Goal: Task Accomplishment & Management: Complete application form

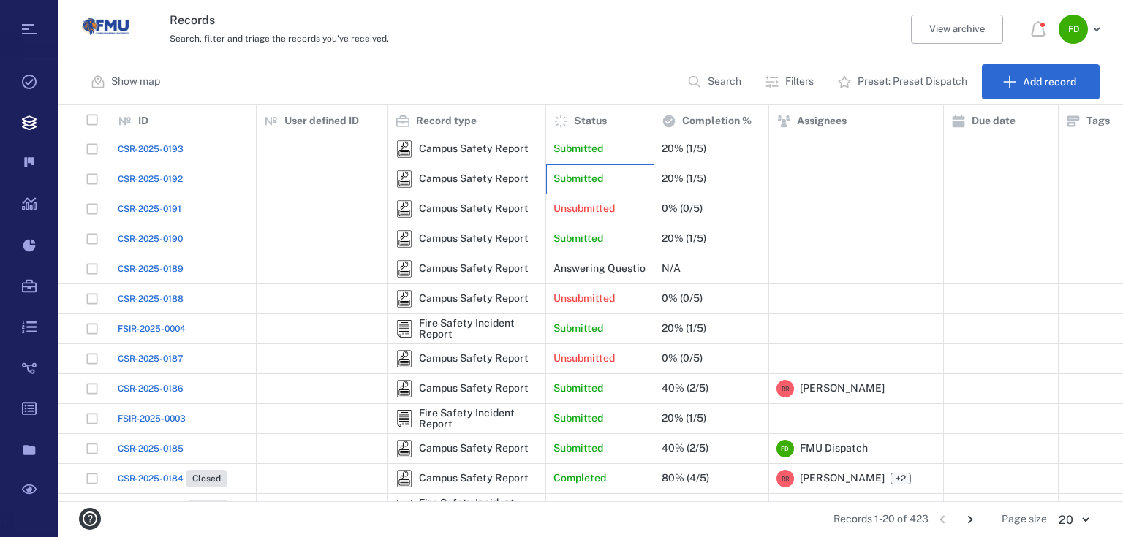
click at [618, 172] on div "Submitted" at bounding box center [599, 178] width 93 height 29
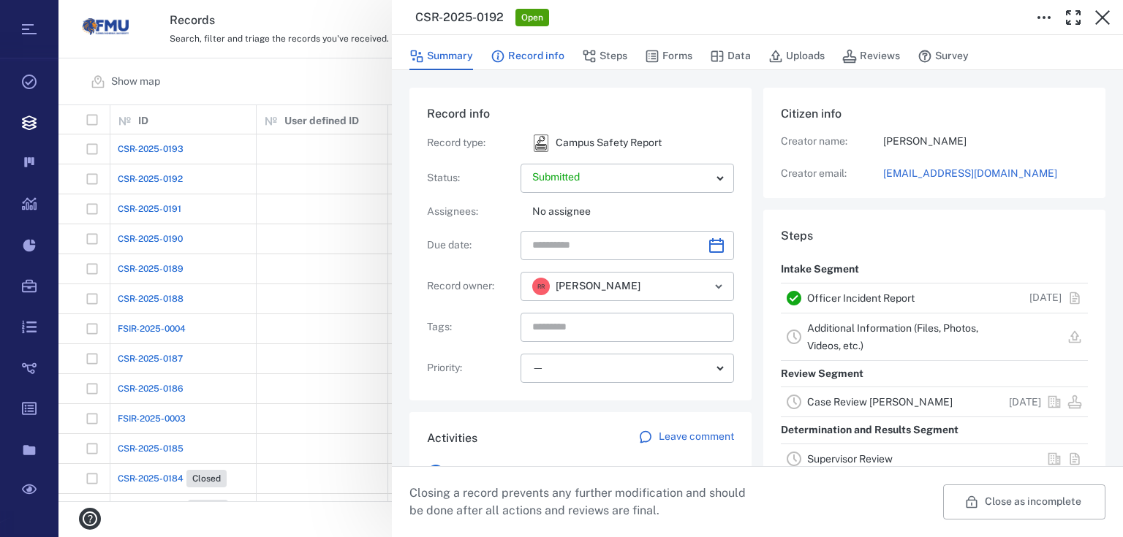
click at [541, 57] on button "Record info" at bounding box center [527, 56] width 74 height 28
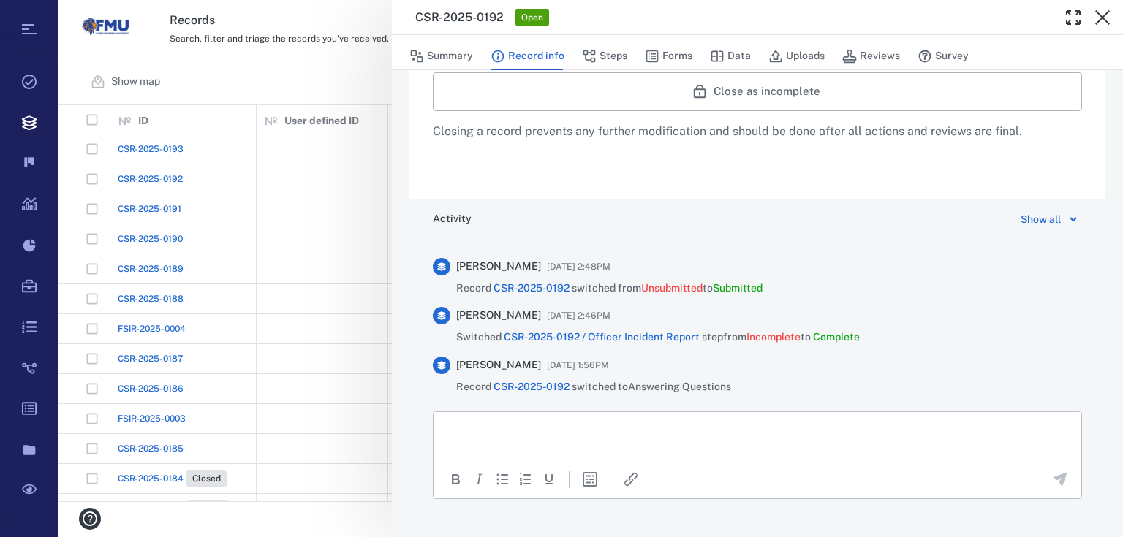
scroll to position [740, 0]
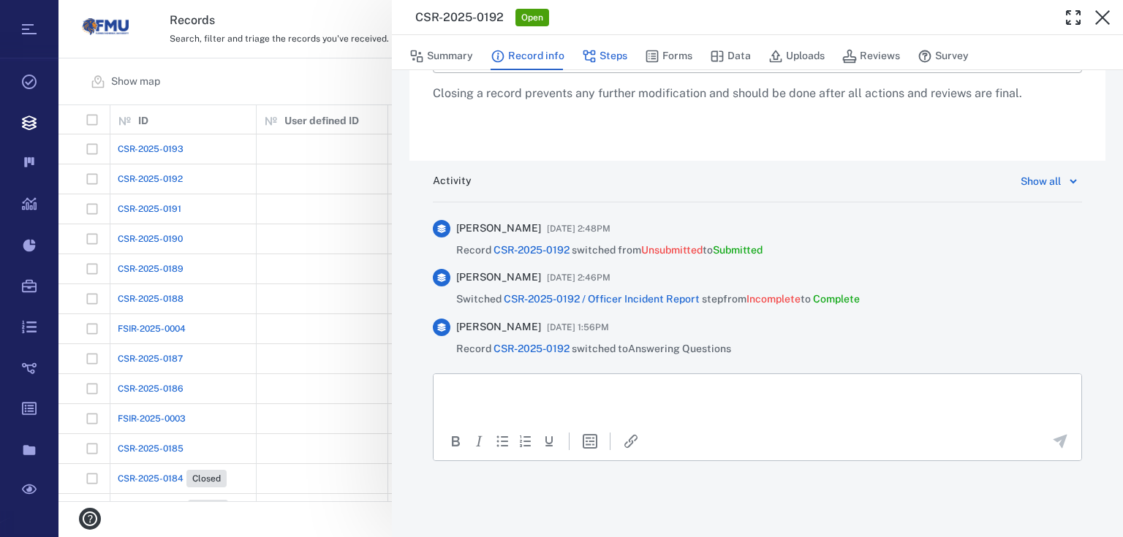
click at [615, 55] on button "Steps" at bounding box center [604, 56] width 45 height 28
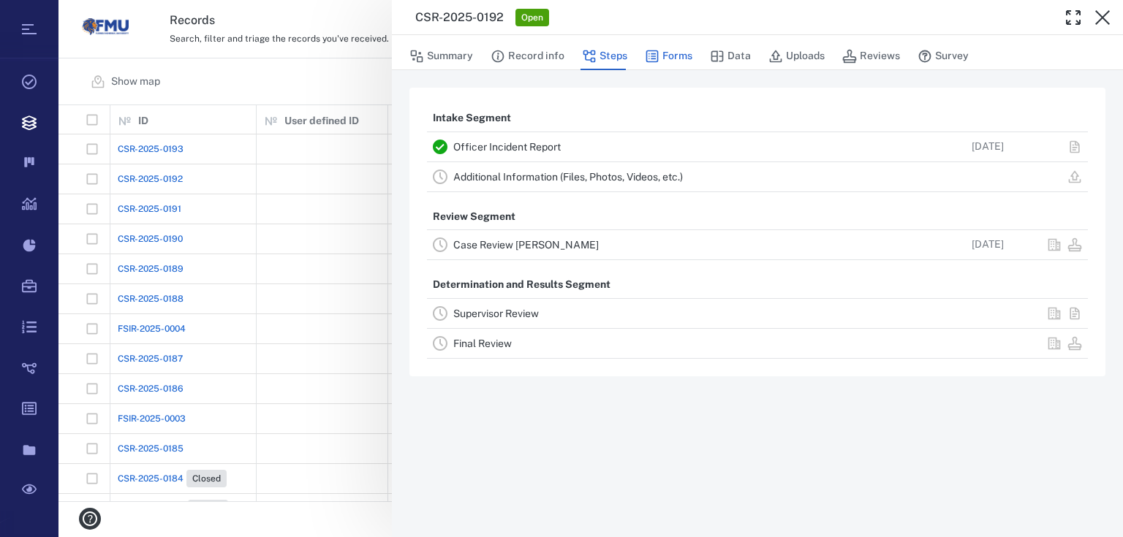
click at [683, 61] on button "Forms" at bounding box center [669, 56] width 48 height 28
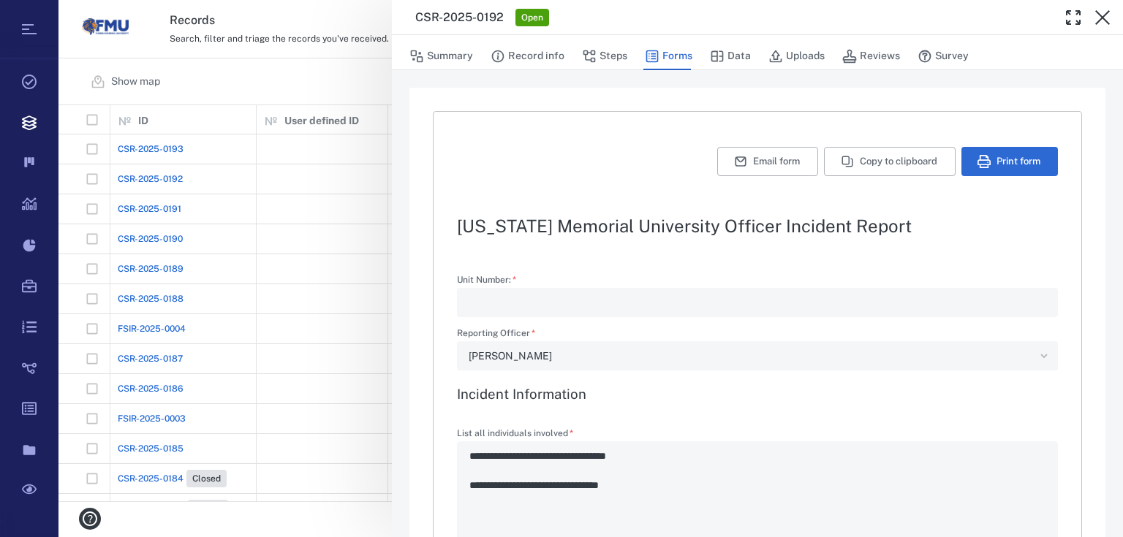
type textarea "*"
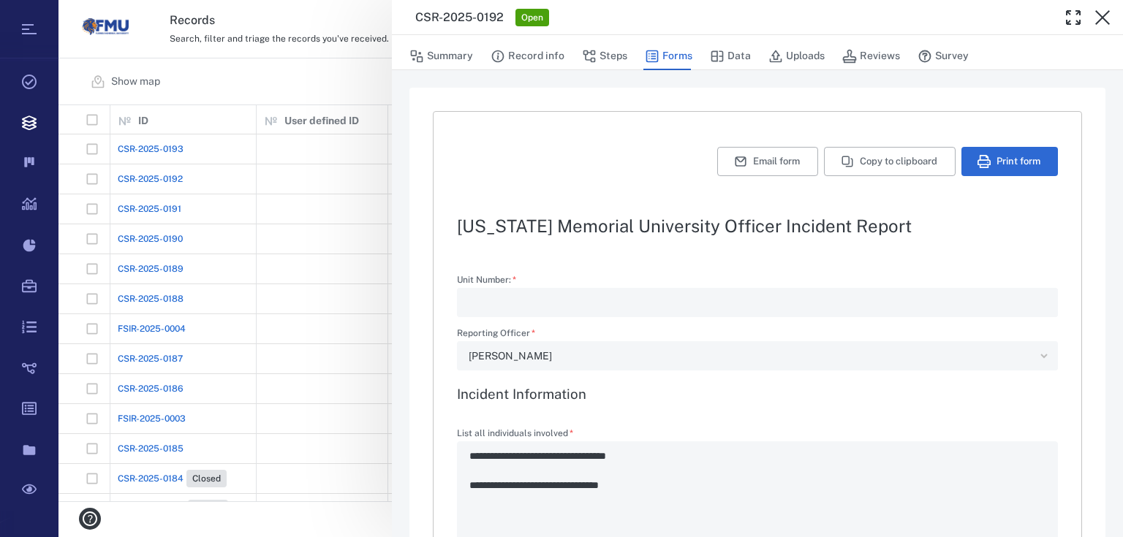
type textarea "*"
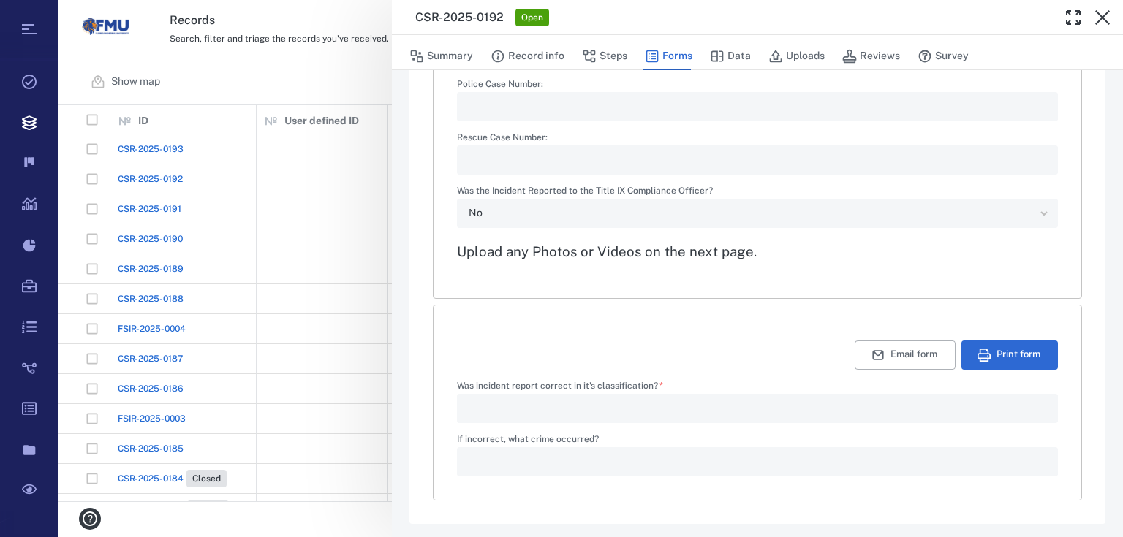
scroll to position [2306, 0]
click at [1003, 350] on button "Print form" at bounding box center [1009, 351] width 96 height 29
click at [990, 363] on button "Print form" at bounding box center [1009, 351] width 96 height 29
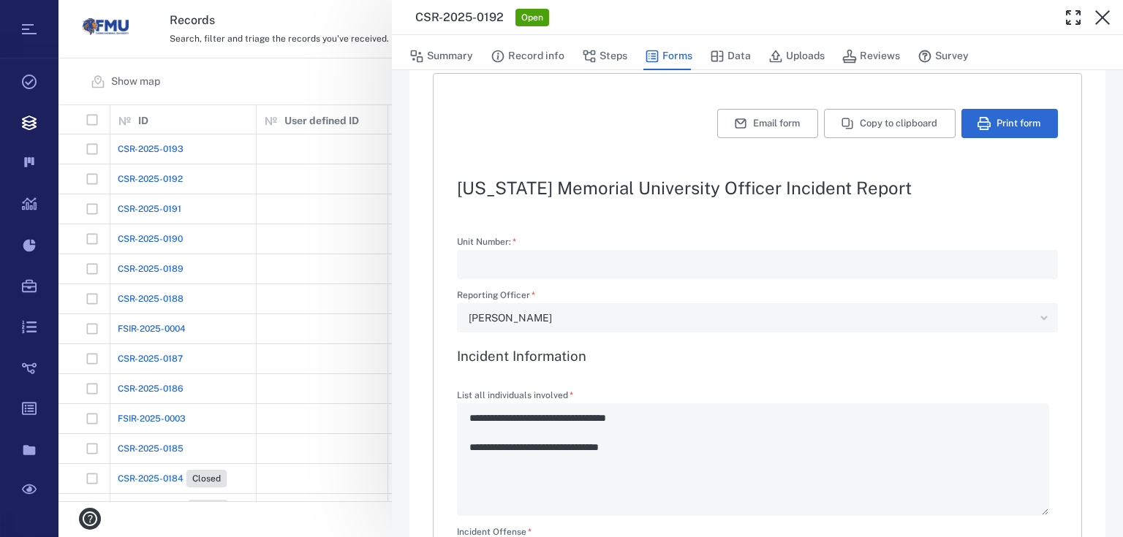
scroll to position [26, 0]
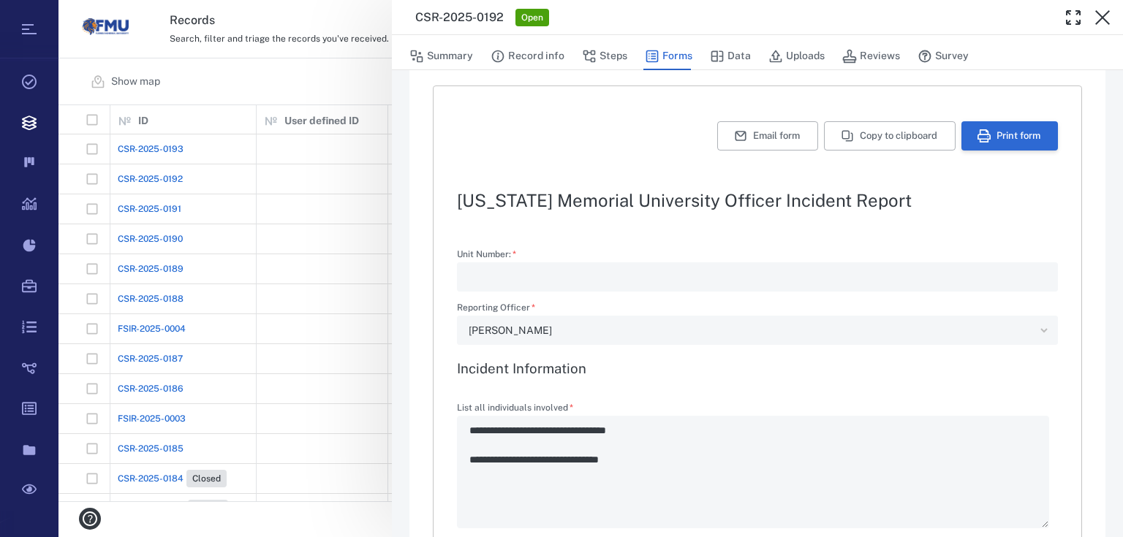
click at [1005, 130] on button "Print form" at bounding box center [1009, 135] width 96 height 29
